Goal: Information Seeking & Learning: Learn about a topic

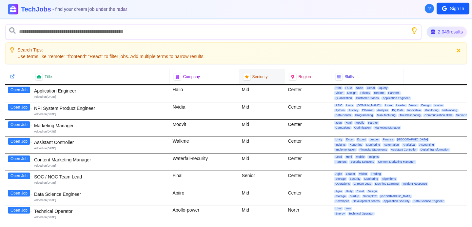
click at [255, 75] on span "Seniority" at bounding box center [259, 76] width 15 height 5
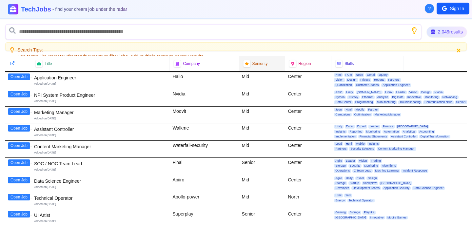
click at [254, 77] on div "Mid" at bounding box center [262, 80] width 46 height 17
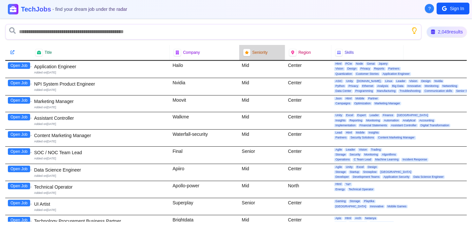
click at [259, 55] on div "Seniority" at bounding box center [262, 52] width 38 height 7
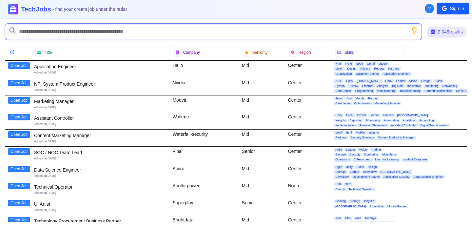
click at [230, 31] on input "text" at bounding box center [213, 32] width 416 height 16
type input "*********"
type input "*"
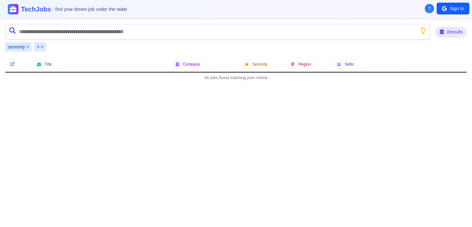
click at [41, 47] on button "×" at bounding box center [42, 47] width 3 height 7
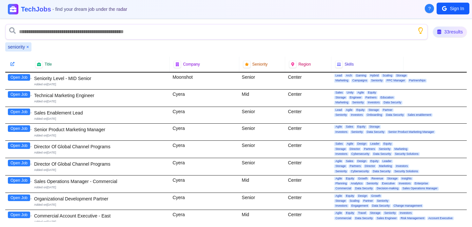
click at [30, 47] on div "seniority ×" at bounding box center [18, 46] width 26 height 9
click at [29, 47] on button "×" at bounding box center [27, 47] width 3 height 7
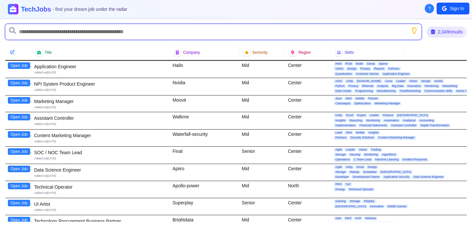
click at [35, 32] on input "text" at bounding box center [213, 32] width 416 height 16
type input "******"
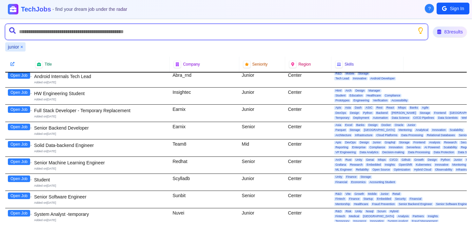
scroll to position [21, 0]
